Goal: Task Accomplishment & Management: Use online tool/utility

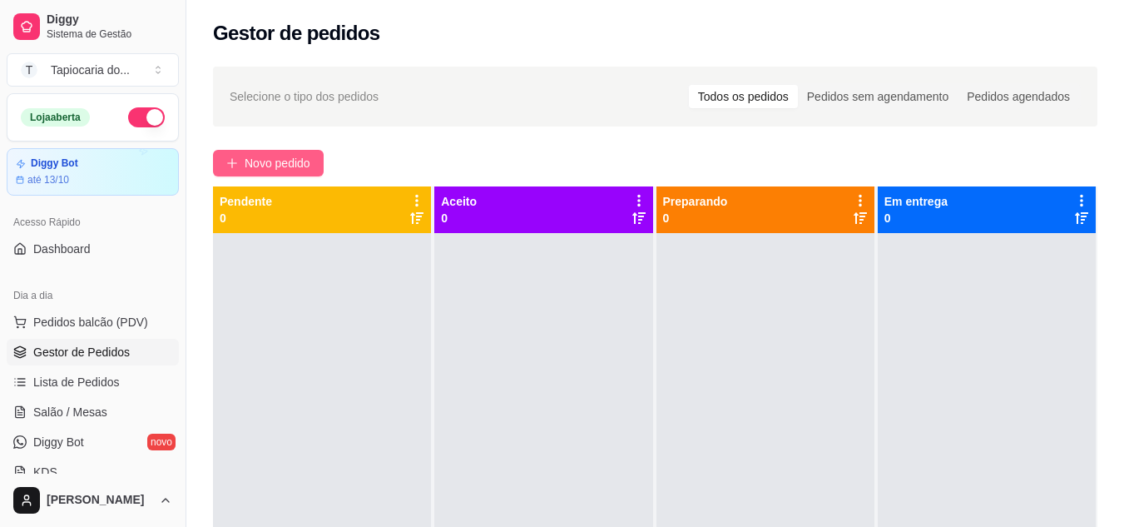
click at [250, 160] on span "Novo pedido" at bounding box center [278, 163] width 66 height 18
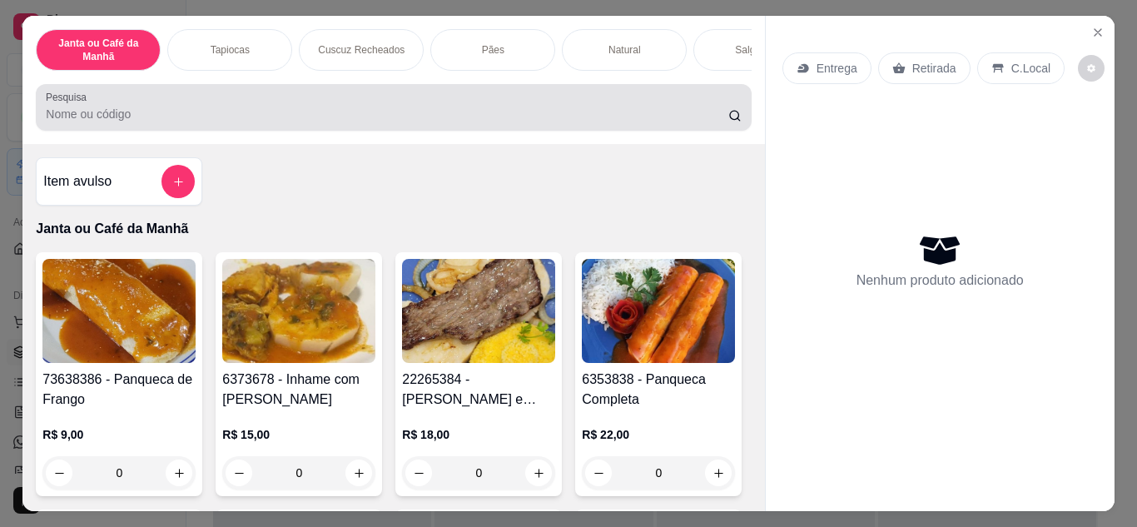
click at [345, 117] on input "Pesquisa" at bounding box center [387, 114] width 682 height 17
click at [246, 112] on input "café" at bounding box center [387, 114] width 682 height 17
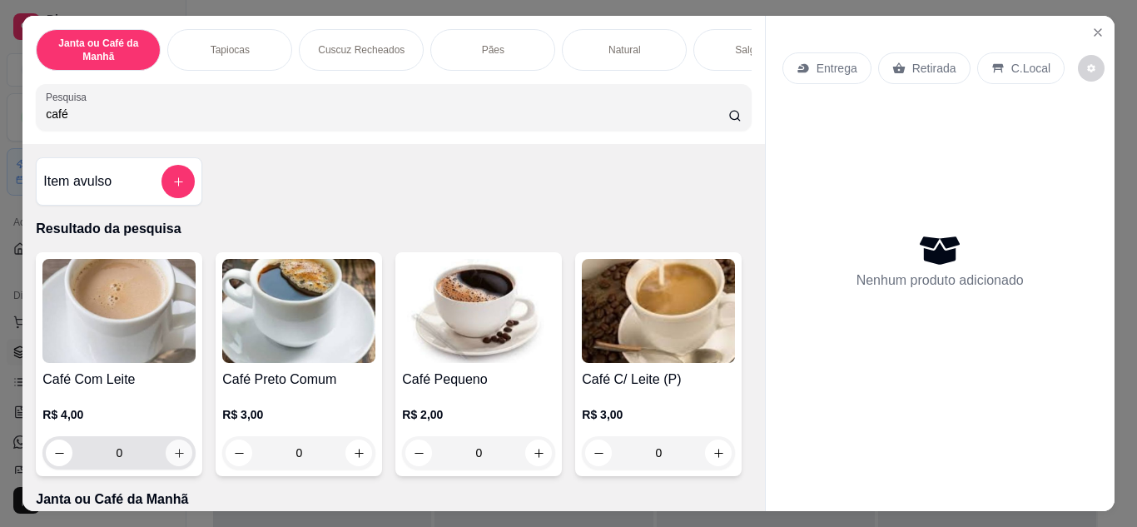
type input "café"
click at [175, 459] on icon "increase-product-quantity" at bounding box center [179, 453] width 12 height 12
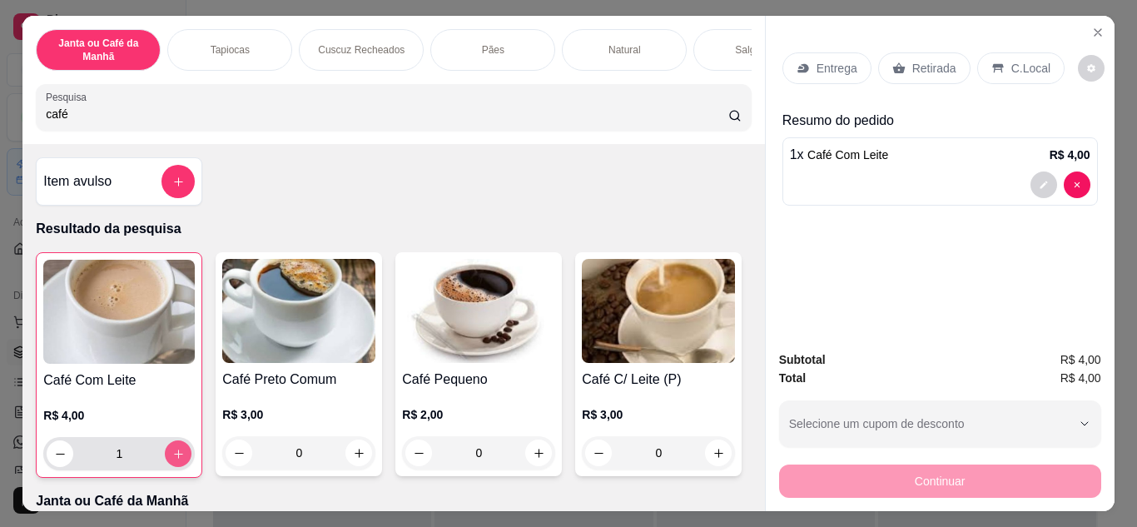
type input "1"
click at [816, 63] on p "Entrega" at bounding box center [836, 68] width 41 height 17
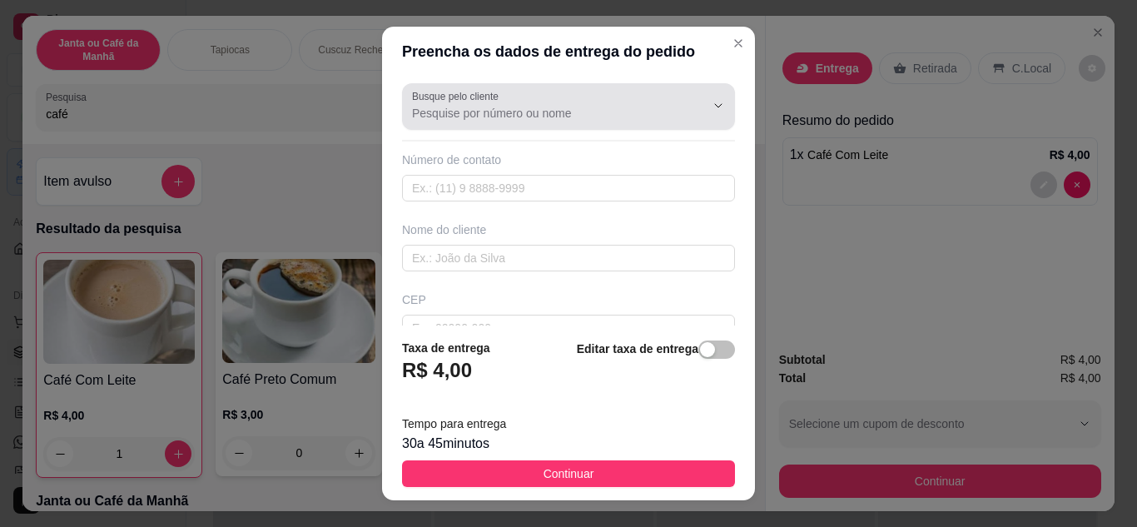
click at [563, 103] on div at bounding box center [568, 106] width 313 height 33
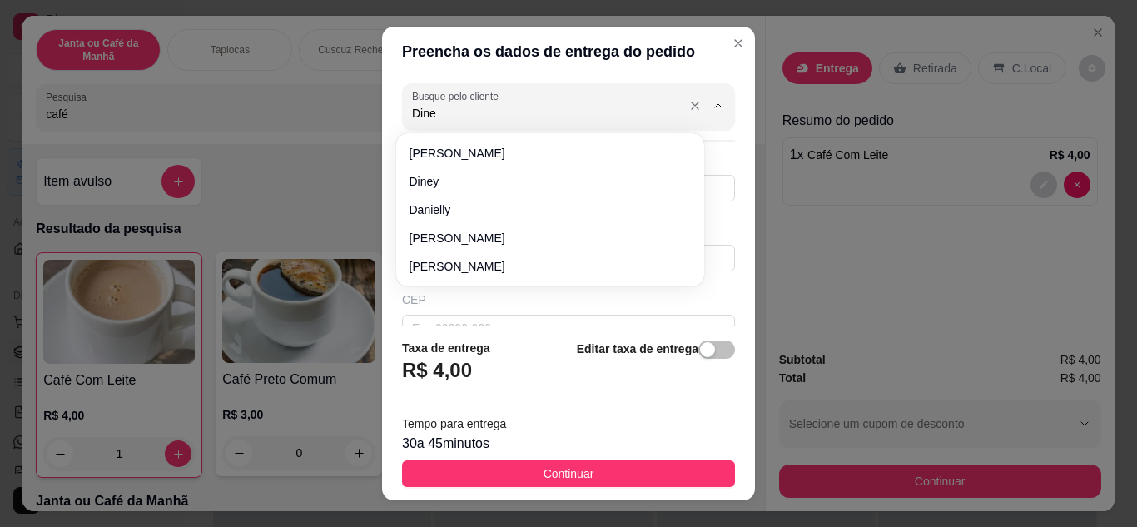
type input "Diney"
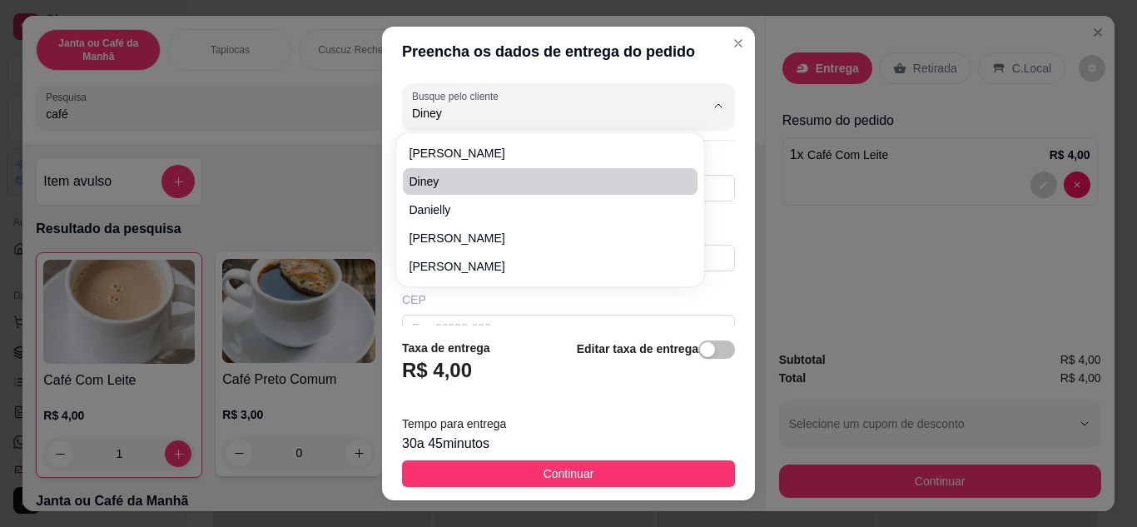
click at [456, 179] on span "Diney" at bounding box center [541, 181] width 265 height 17
type input "83986129269"
type input "Diney"
type input "Coveniência de [PERSON_NAME]"
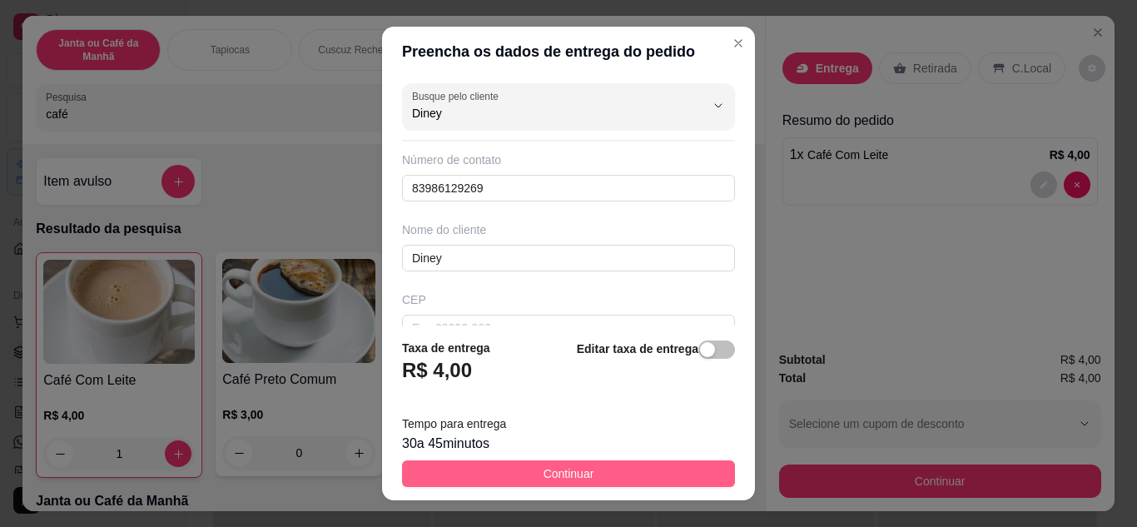
click at [511, 466] on button "Continuar" at bounding box center [568, 473] width 333 height 27
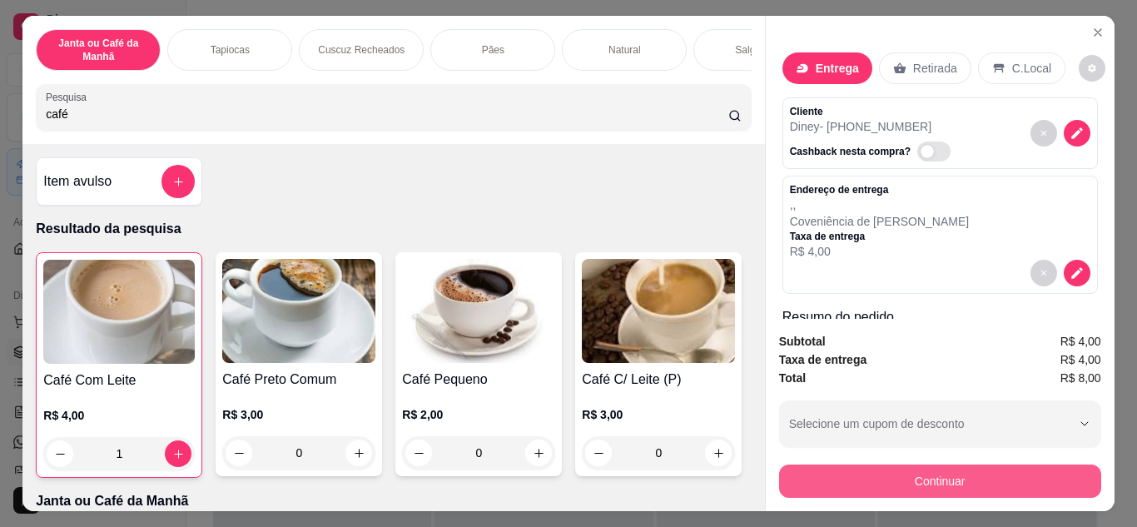
click at [918, 478] on button "Continuar" at bounding box center [940, 480] width 322 height 33
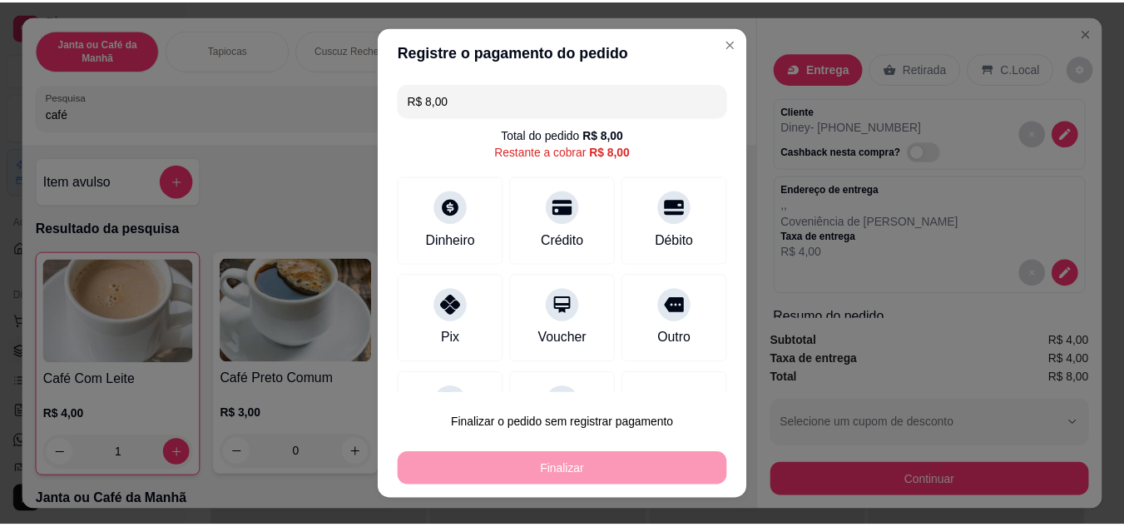
scroll to position [73, 0]
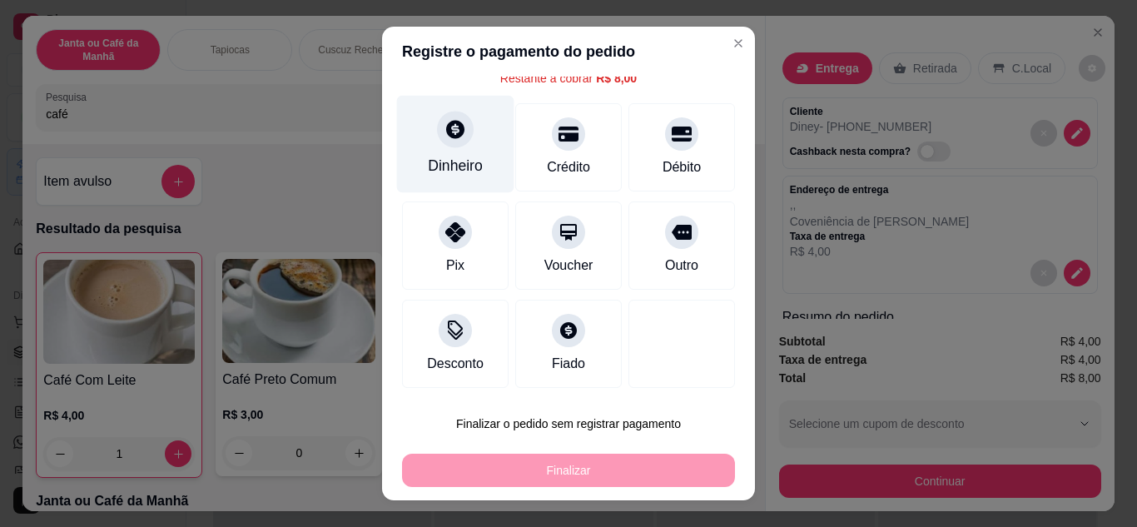
click at [457, 131] on div at bounding box center [455, 129] width 37 height 37
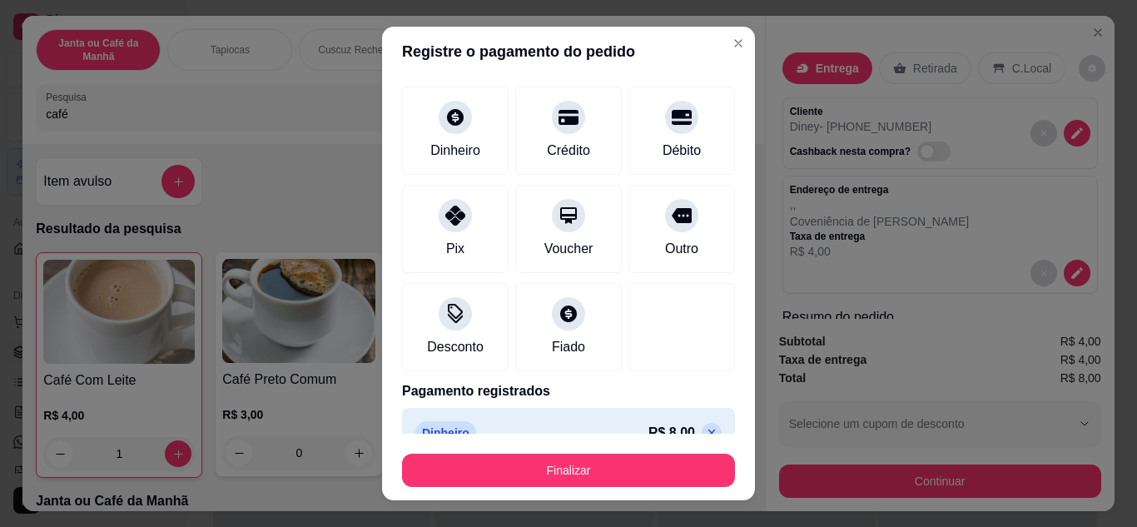
type input "R$ 0,00"
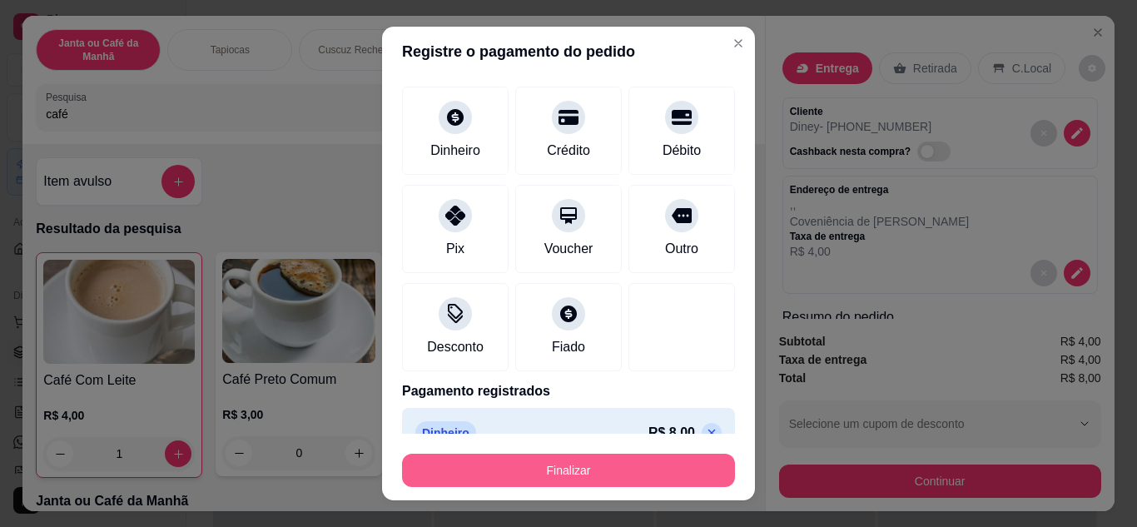
click at [558, 474] on button "Finalizar" at bounding box center [568, 470] width 333 height 33
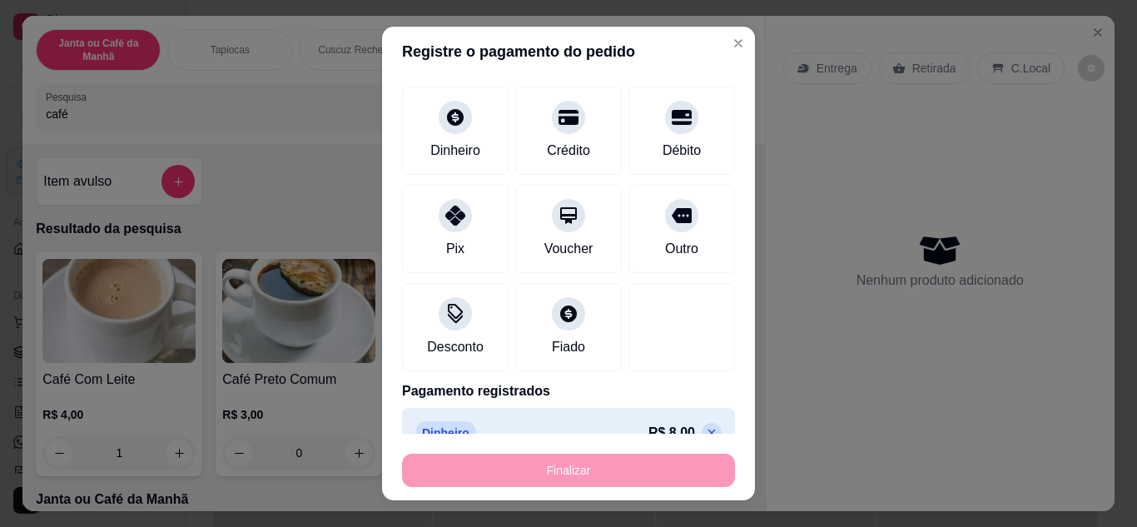
type input "0"
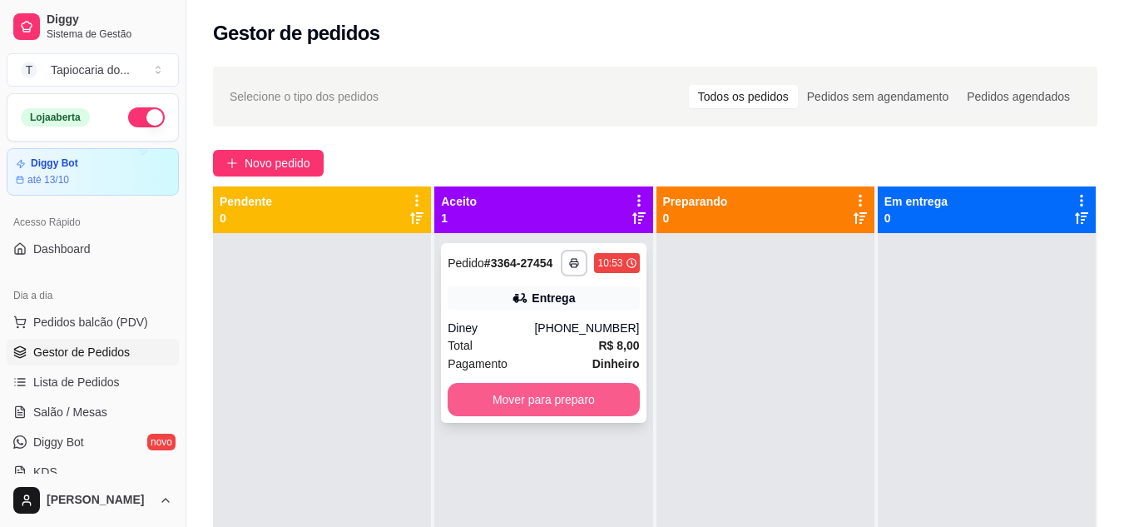
click at [519, 388] on button "Mover para preparo" at bounding box center [543, 399] width 191 height 33
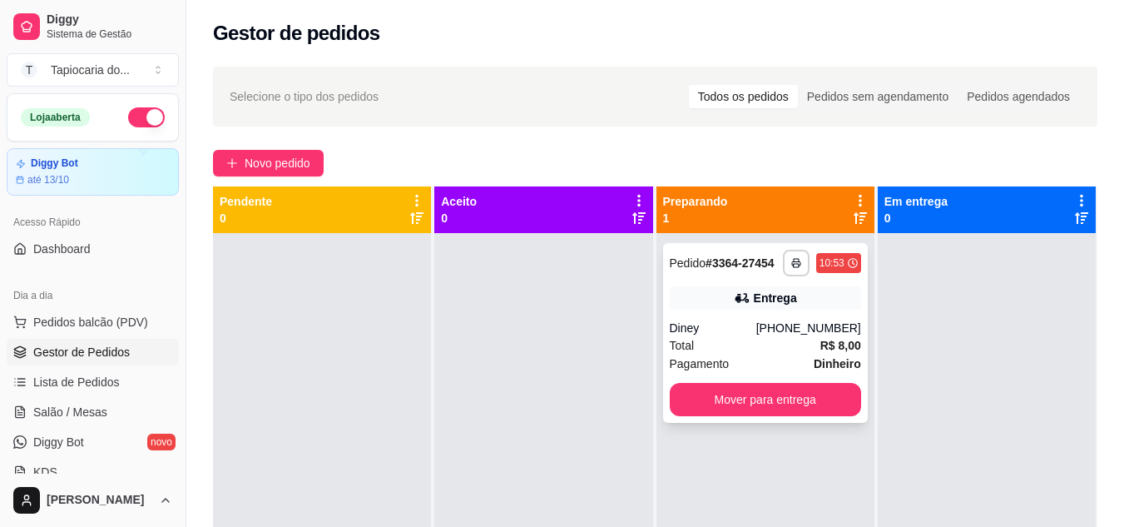
click at [788, 417] on div "**********" at bounding box center [765, 333] width 205 height 180
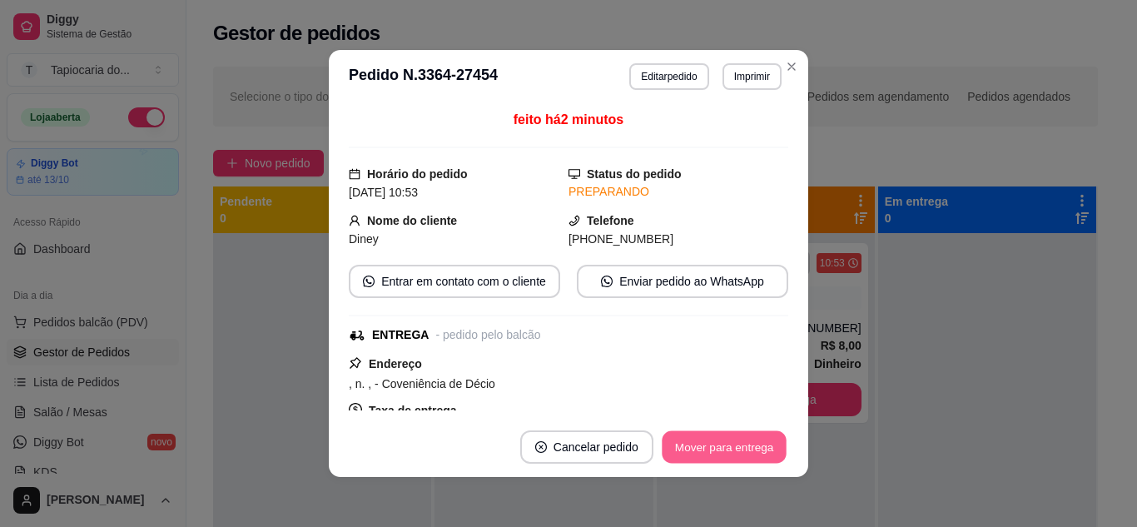
click at [670, 444] on button "Mover para entrega" at bounding box center [724, 447] width 125 height 32
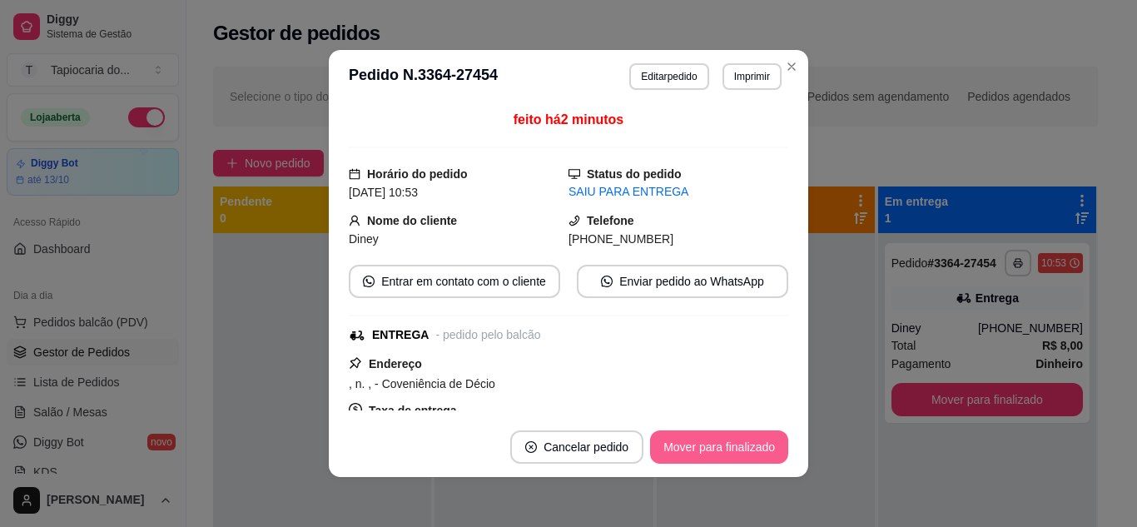
click at [782, 444] on footer "Cancelar pedido Mover para finalizado" at bounding box center [568, 447] width 479 height 60
click at [755, 447] on button "Mover para finalizado" at bounding box center [719, 446] width 138 height 33
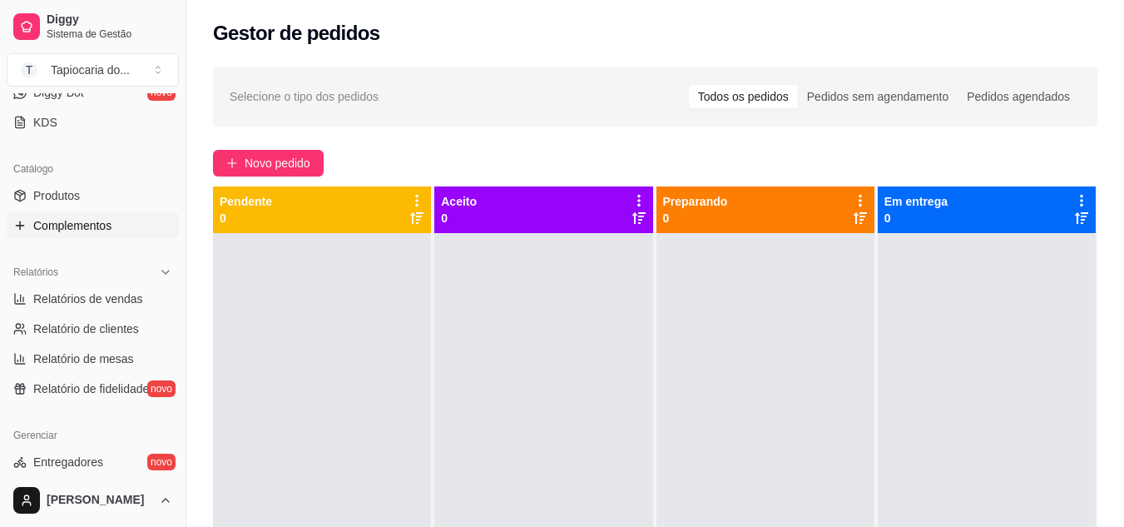
scroll to position [416, 0]
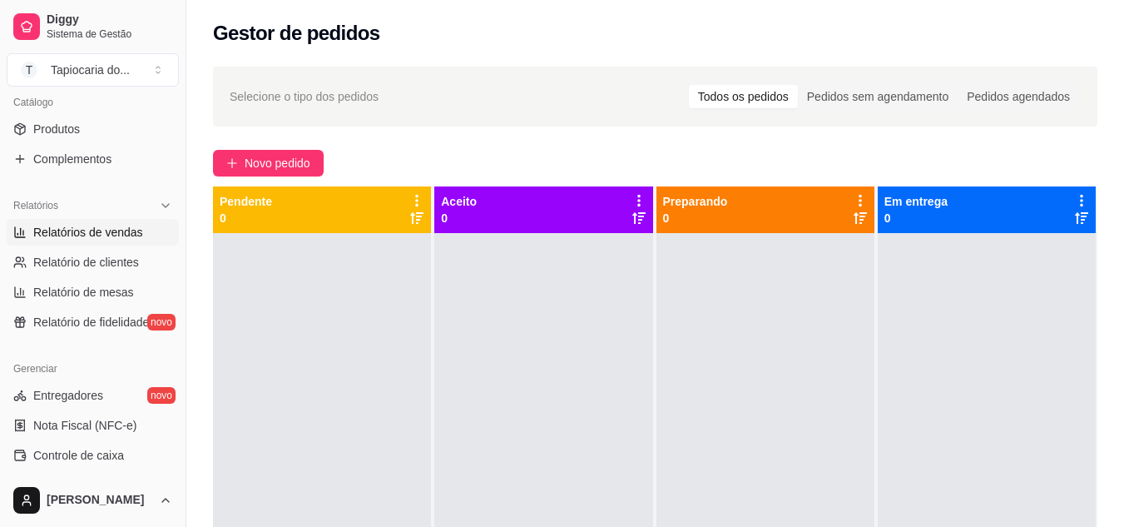
click at [89, 230] on span "Relatórios de vendas" at bounding box center [88, 232] width 110 height 17
select select "ALL"
select select "0"
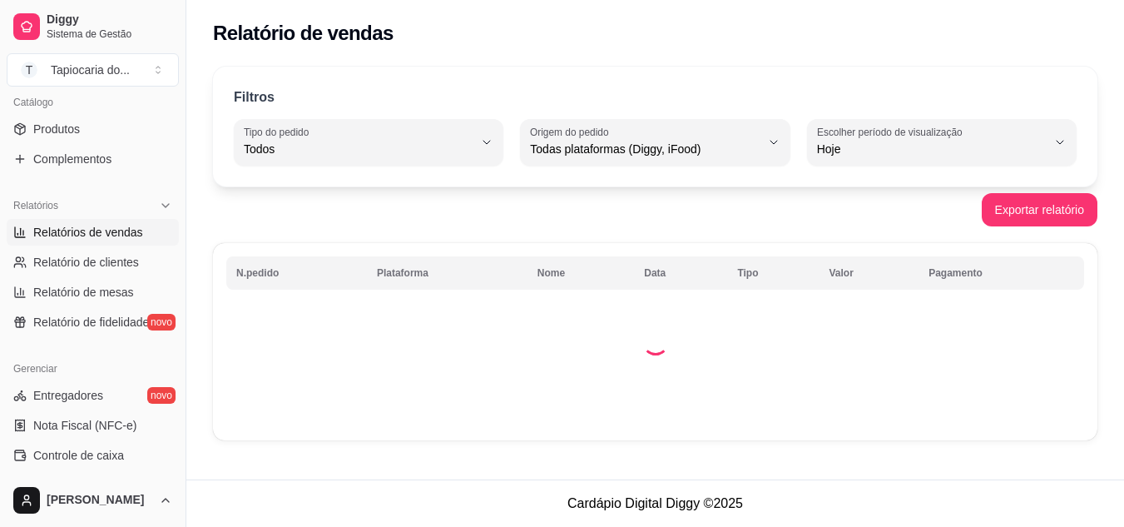
click at [489, 140] on icon "button" at bounding box center [486, 142] width 13 height 13
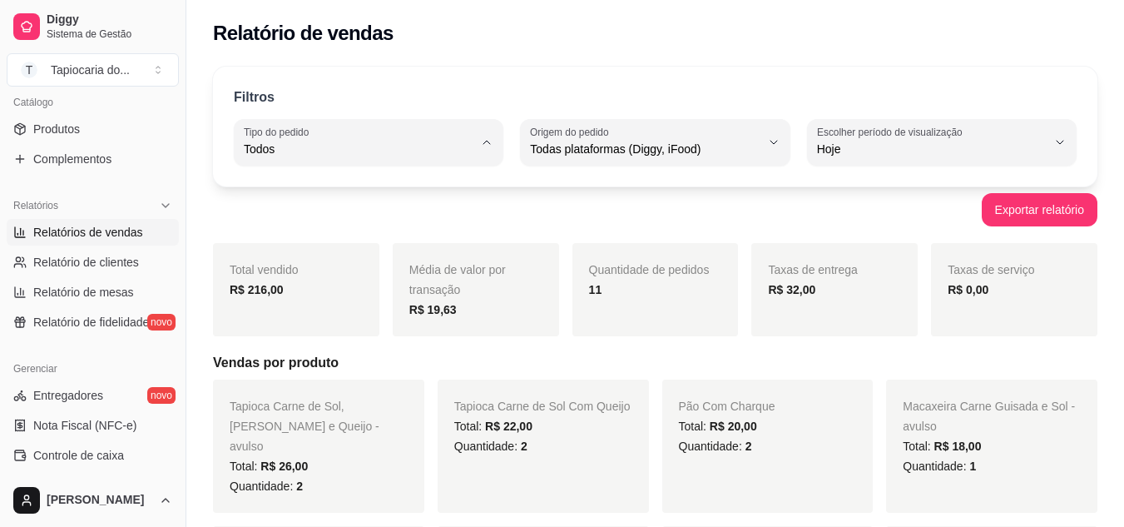
click at [344, 229] on li "Entrega" at bounding box center [369, 216] width 246 height 26
type input "DELIVERY"
select select "DELIVERY"
